Goal: Find specific page/section: Find specific page/section

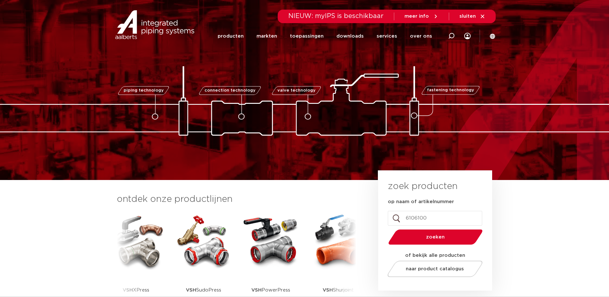
type input "6106100"
click at [386, 229] on button "zoeken" at bounding box center [436, 237] width 100 height 16
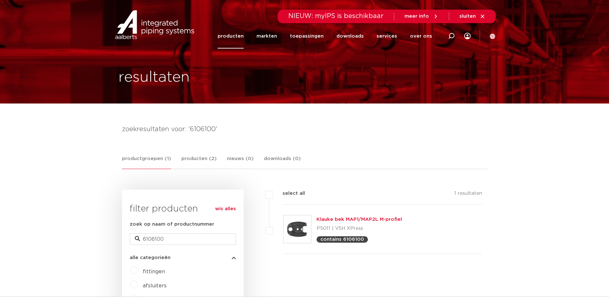
click at [328, 218] on link "Klauke bek MAP1/MAP2L M-profiel" at bounding box center [359, 219] width 85 height 5
